Goal: Task Accomplishment & Management: Use online tool/utility

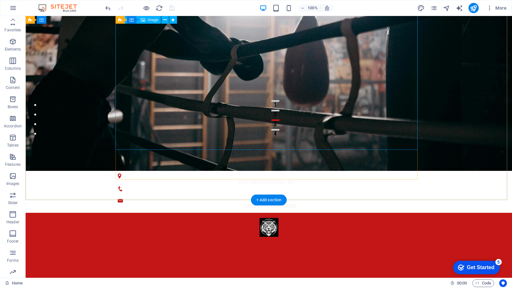
scroll to position [26, 0]
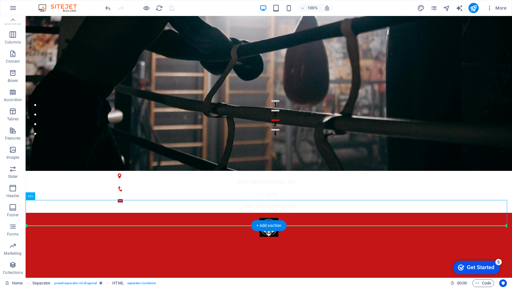
drag, startPoint x: 378, startPoint y: 223, endPoint x: 378, endPoint y: 232, distance: 8.7
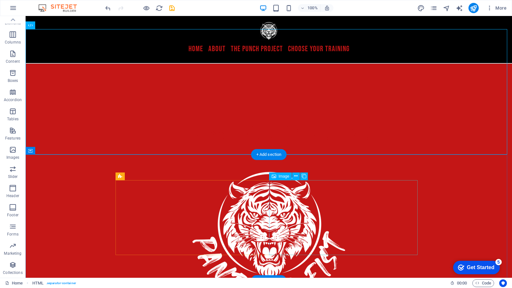
scroll to position [280, 0]
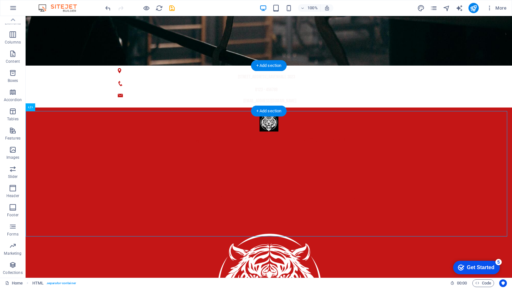
drag, startPoint x: 206, startPoint y: 129, endPoint x: 211, endPoint y: 106, distance: 24.2
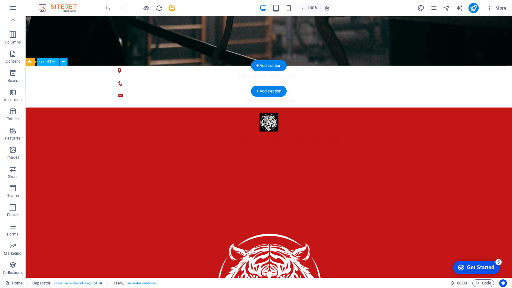
drag, startPoint x: 228, startPoint y: 80, endPoint x: 229, endPoint y: 106, distance: 26.3
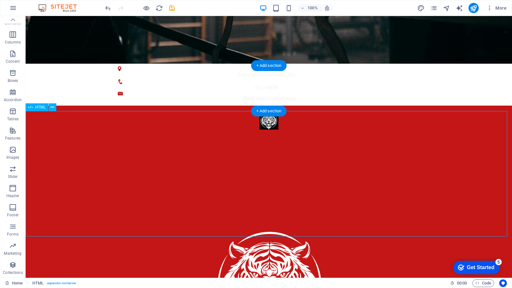
scroll to position [328, 0]
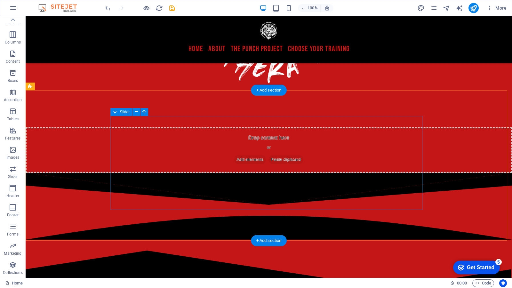
scroll to position [531, 0]
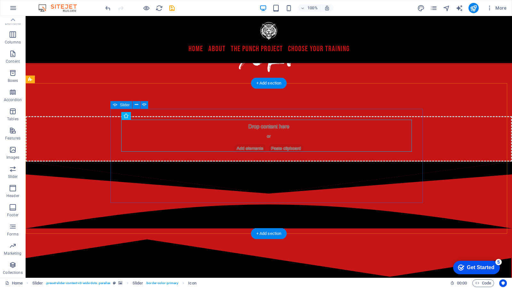
select select "px"
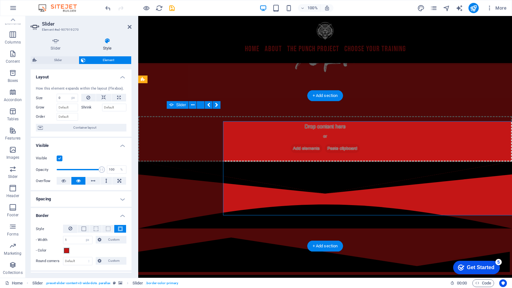
scroll to position [518, 0]
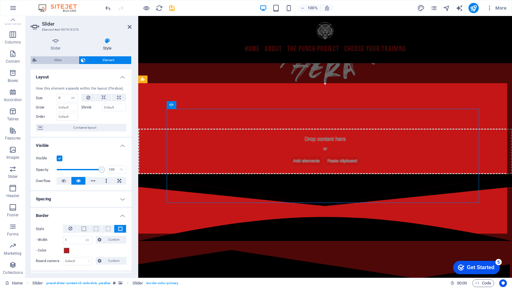
click at [61, 61] on span "Slider" at bounding box center [58, 60] width 38 height 8
select select "rem"
select select "px"
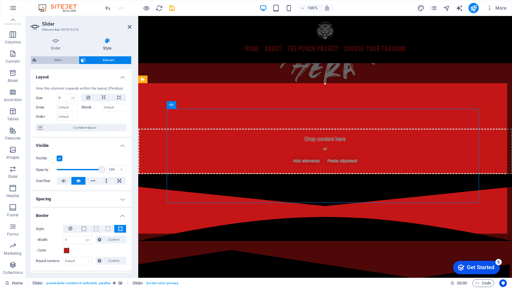
select select "rem"
select select "px"
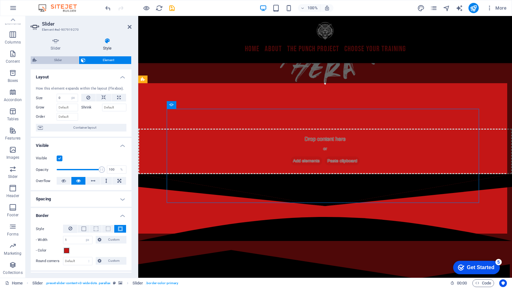
select select "px"
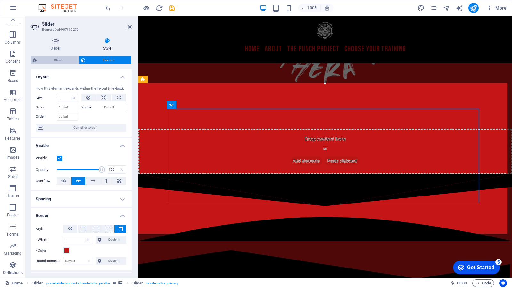
select select "px"
select select "rem"
select select "%"
select select "preset-slider-content-v3-wide-dots"
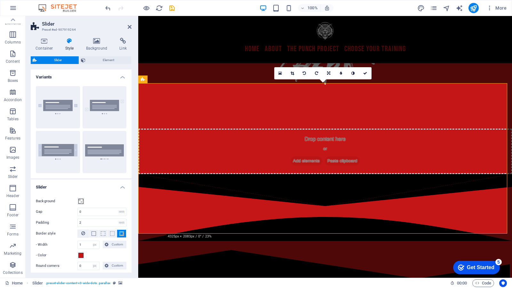
scroll to position [52, 0]
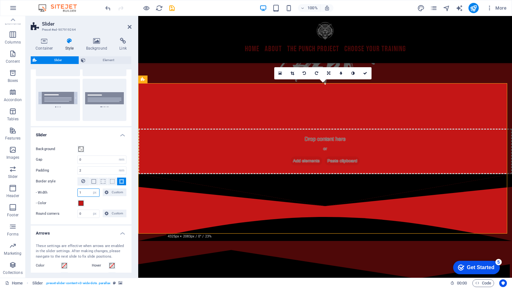
click at [80, 192] on input "1" at bounding box center [88, 193] width 21 height 8
type input "3"
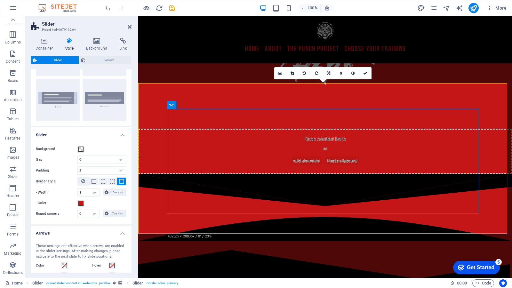
click at [132, 26] on aside "Slider Preset #ed-907919264 Container Style Background Link Size Height 470 Def…" at bounding box center [82, 147] width 113 height 262
click at [130, 27] on icon at bounding box center [130, 26] width 4 height 5
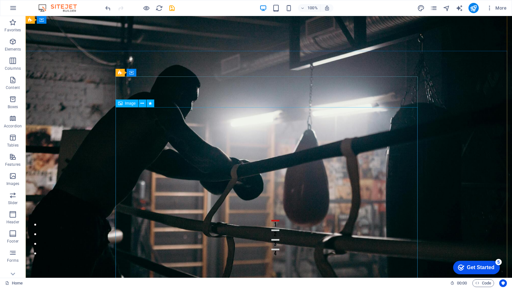
scroll to position [0, 0]
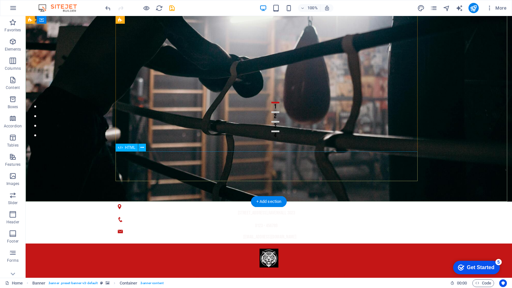
scroll to position [145, 0]
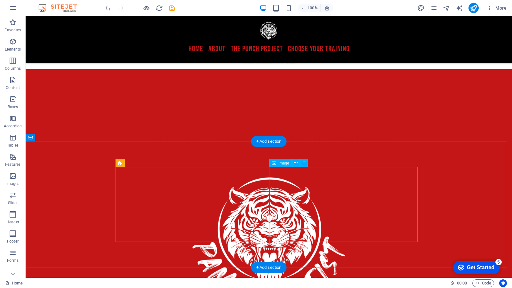
scroll to position [280, 0]
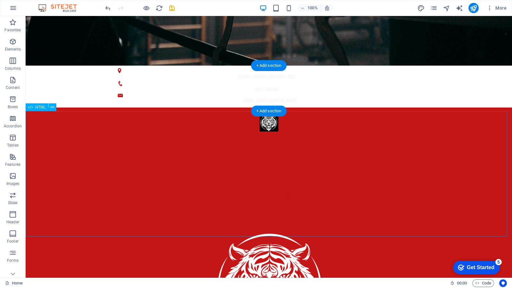
drag, startPoint x: 150, startPoint y: 190, endPoint x: 161, endPoint y: 84, distance: 106.2
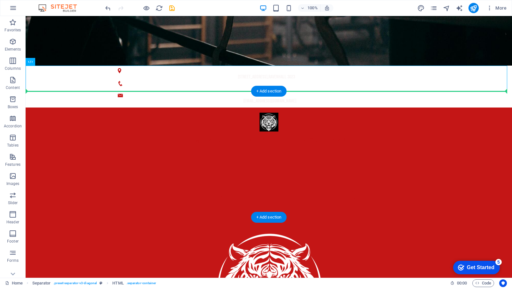
drag, startPoint x: 161, startPoint y: 84, endPoint x: 154, endPoint y: 149, distance: 65.0
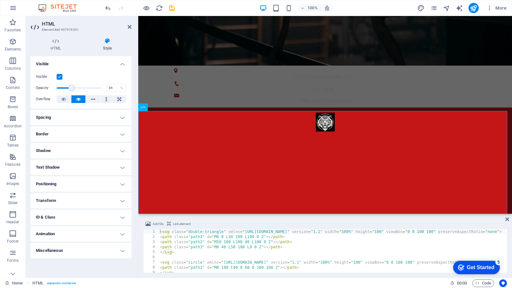
drag, startPoint x: 82, startPoint y: 86, endPoint x: 67, endPoint y: 86, distance: 14.7
click at [67, 86] on span at bounding box center [79, 88] width 45 height 10
drag, startPoint x: 67, startPoint y: 86, endPoint x: 80, endPoint y: 89, distance: 13.8
click at [80, 89] on span at bounding box center [80, 88] width 6 height 6
click at [77, 89] on span at bounding box center [77, 88] width 6 height 6
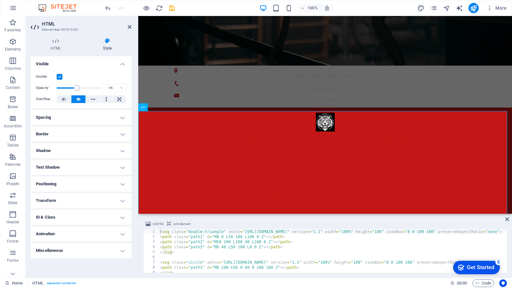
click at [90, 118] on h4 "Spacing" at bounding box center [81, 117] width 101 height 15
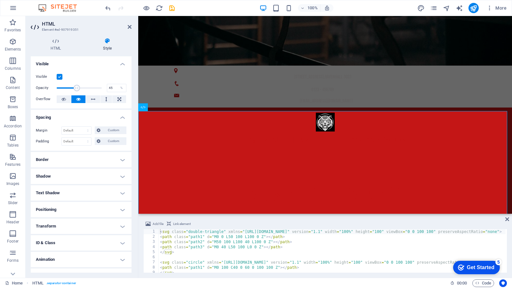
scroll to position [1, 0]
click at [107, 157] on h4 "Border" at bounding box center [81, 158] width 101 height 15
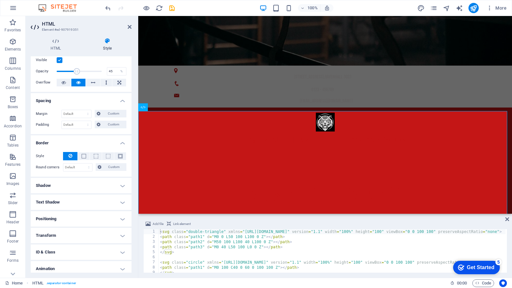
scroll to position [0, 0]
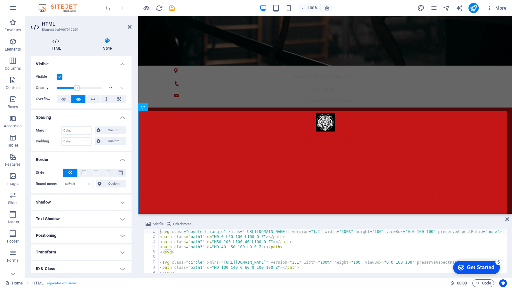
click at [59, 39] on icon at bounding box center [56, 41] width 50 height 6
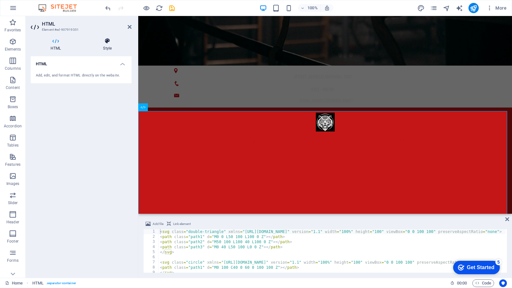
click at [95, 45] on h4 "Style" at bounding box center [107, 44] width 48 height 13
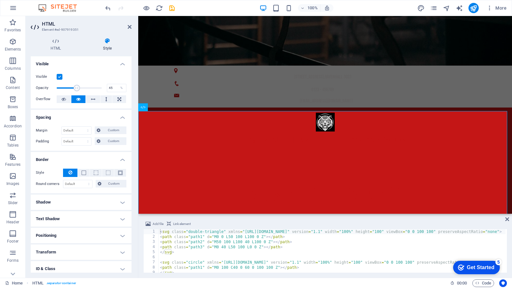
click at [60, 76] on label at bounding box center [60, 77] width 6 height 6
click at [0, 0] on input "Visible" at bounding box center [0, 0] width 0 height 0
click at [60, 76] on label at bounding box center [60, 77] width 6 height 6
click at [0, 0] on input "Visible" at bounding box center [0, 0] width 0 height 0
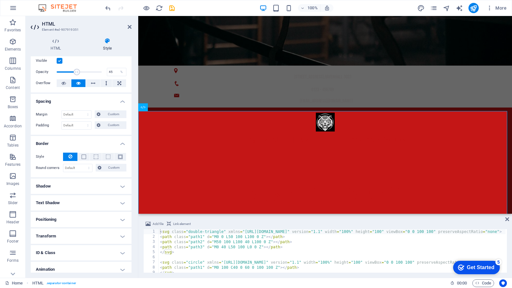
scroll to position [37, 0]
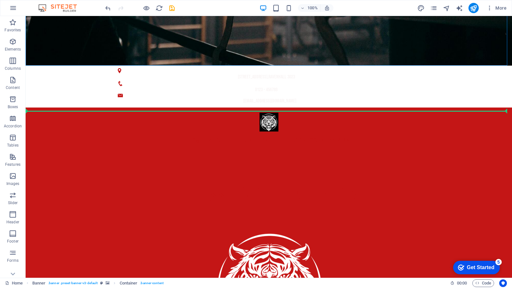
drag, startPoint x: 227, startPoint y: 47, endPoint x: 334, endPoint y: 114, distance: 125.4
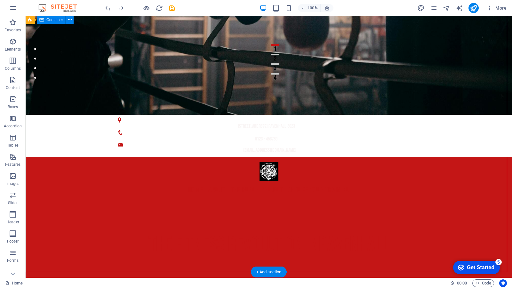
scroll to position [8, 0]
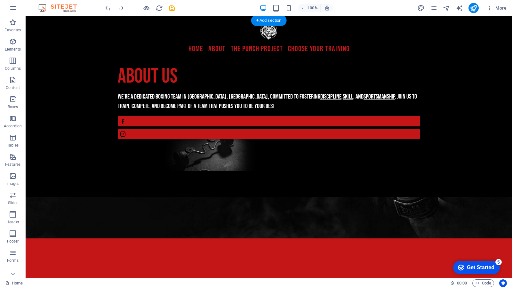
scroll to position [728, 0]
